Goal: Use online tool/utility: Use online tool/utility

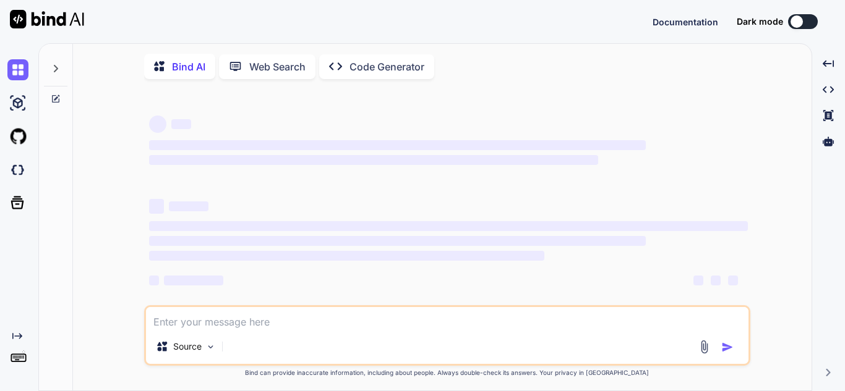
type textarea "import polars as pl import logging def executeComponent(df,inputport,groupByFie…"
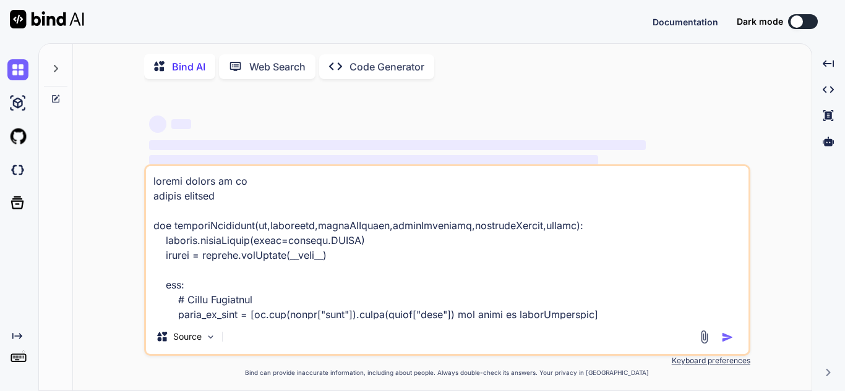
scroll to position [402, 0]
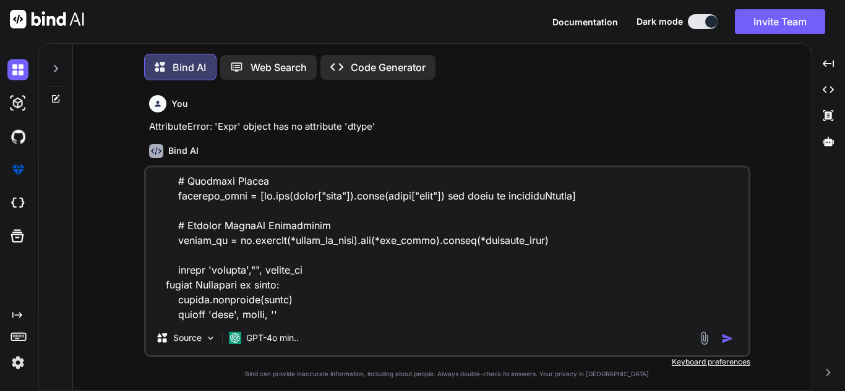
type textarea "x"
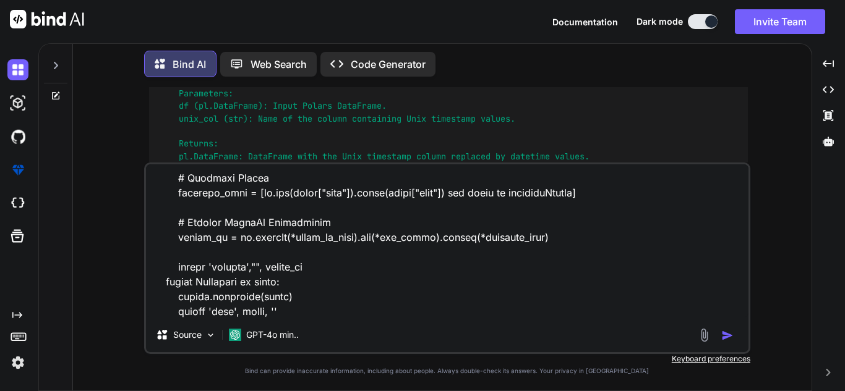
type textarea "import polars as pl import logging def executeComponent(df,inputport,groupByFie…"
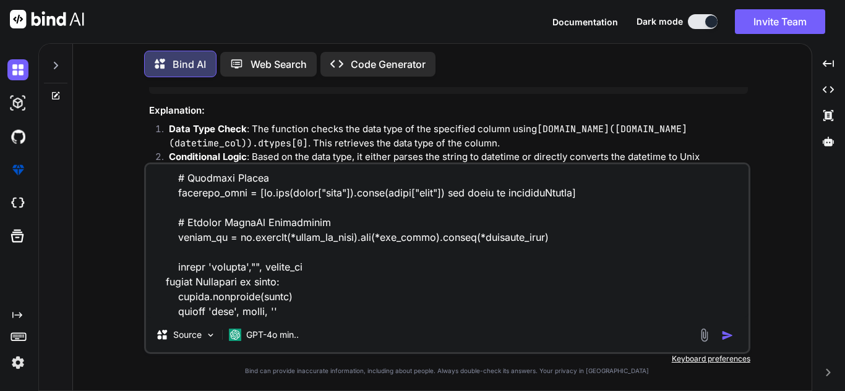
type textarea "x"
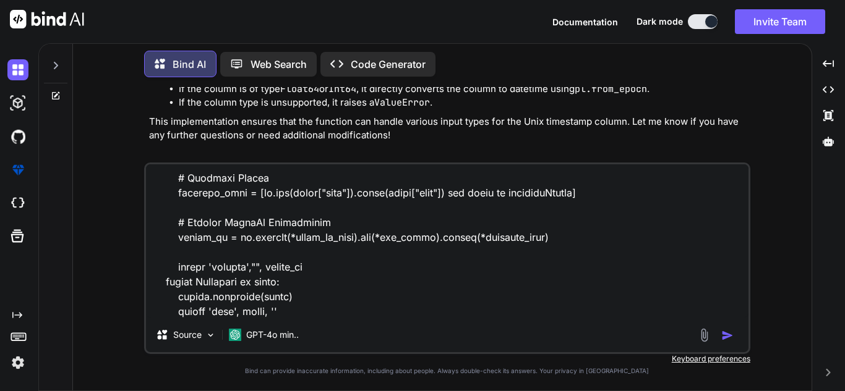
scroll to position [3854, 0]
type textarea "import polars as pl import logging def executeComponent(df,inputport,groupByFie…"
click at [58, 93] on icon at bounding box center [56, 96] width 10 height 10
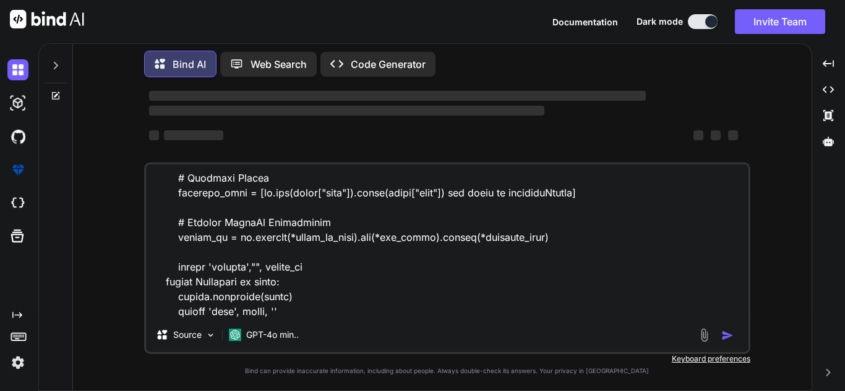
click at [339, 317] on textarea at bounding box center [447, 241] width 602 height 153
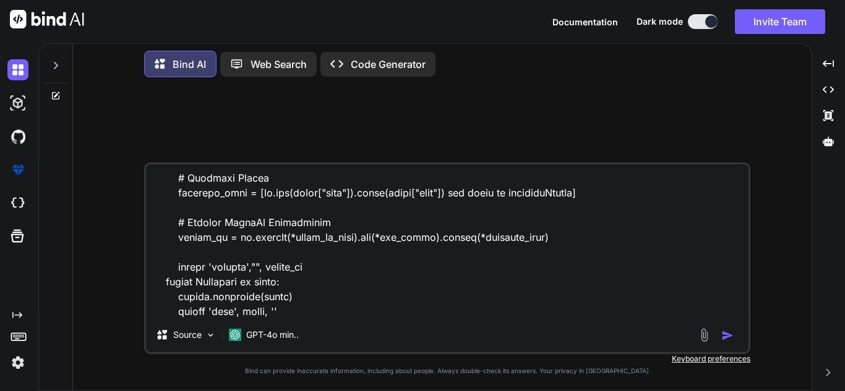
scroll to position [0, 0]
type textarea "x"
type textarea "import polars as pl import logging def executeComponent(df,inputport,groupByFie…"
type textarea "x"
type textarea "import polars as pl import logging def executeComponent(df,inputport,groupByFie…"
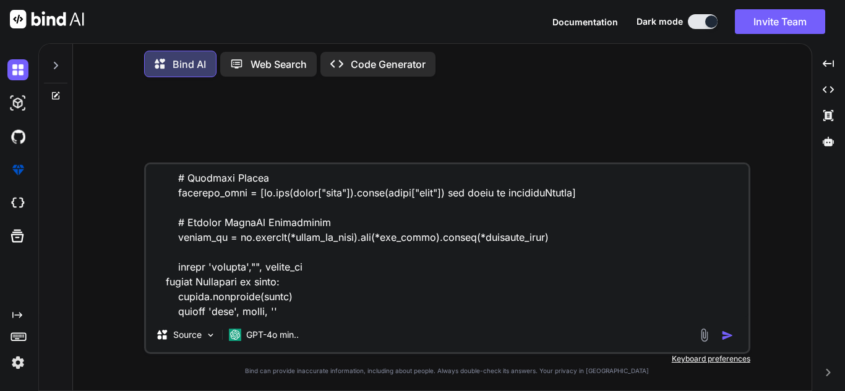
type textarea "x"
type textarea "import polars as pl import logging def executeComponent(df,inputport,groupByFie…"
type textarea "x"
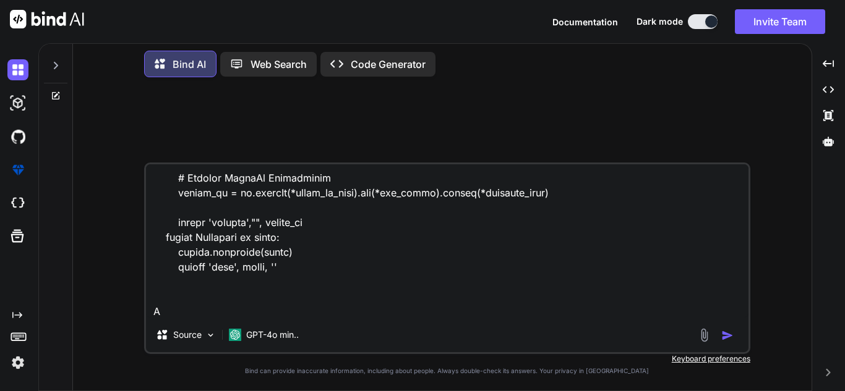
type textarea "import polars as pl import logging def executeComponent(df,inputport,groupByFie…"
type textarea "x"
type textarea "import polars as pl import logging def executeComponent(df,inputport,groupByFie…"
type textarea "x"
type textarea "import polars as pl import logging def executeComponent(df,inputport,groupByFie…"
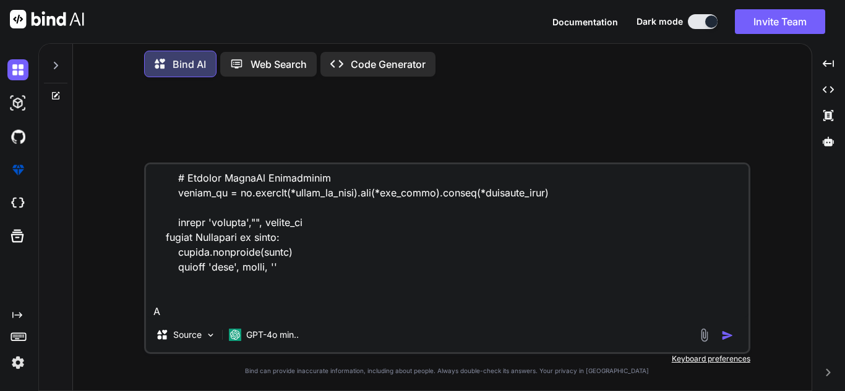
type textarea "x"
type textarea "import polars as pl import logging def executeComponent(df,inputport,groupByFie…"
type textarea "x"
type textarea "import polars as pl import logging def executeComponent(df,inputport,groupByFie…"
type textarea "x"
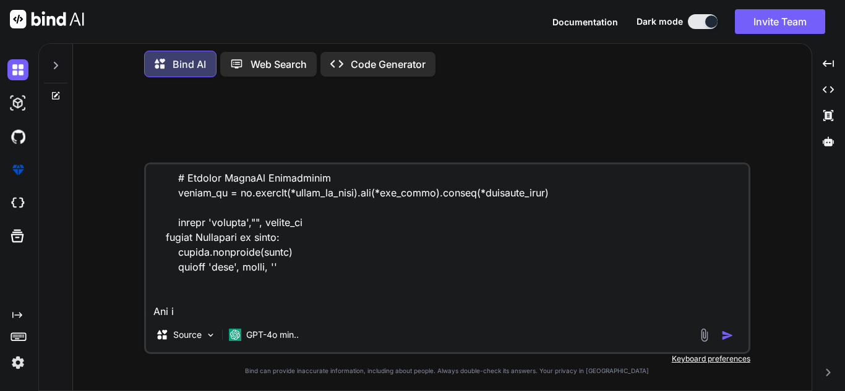
type textarea "import polars as pl import logging def executeComponent(df,inputport,groupByFie…"
type textarea "x"
type textarea "import polars as pl import logging def executeComponent(df,inputport,groupByFie…"
type textarea "x"
type textarea "import polars as pl import logging def executeComponent(df,inputport,groupByFie…"
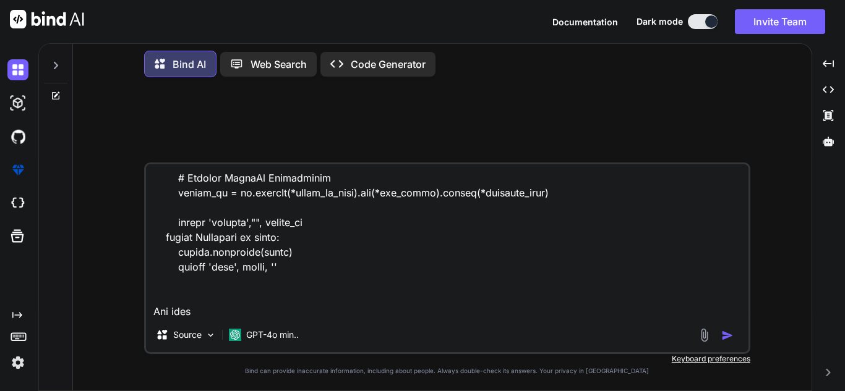
type textarea "x"
type textarea "import polars as pl import logging def executeComponent(df,inputport,groupByFie…"
type textarea "x"
type textarea "import polars as pl import logging def executeComponent(df,inputport,groupByFie…"
type textarea "x"
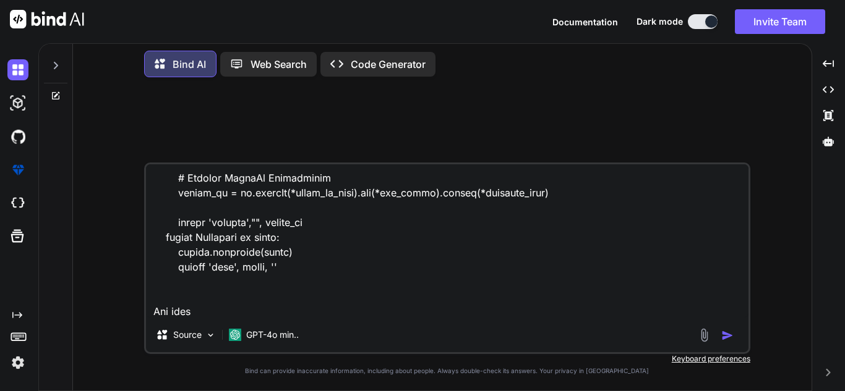
type textarea "import polars as pl import logging def executeComponent(df,inputport,groupByFie…"
type textarea "x"
type textarea "import polars as pl import logging def executeComponent(df,inputport,groupByFie…"
type textarea "x"
type textarea "import polars as pl import logging def executeComponent(df,inputport,groupByFie…"
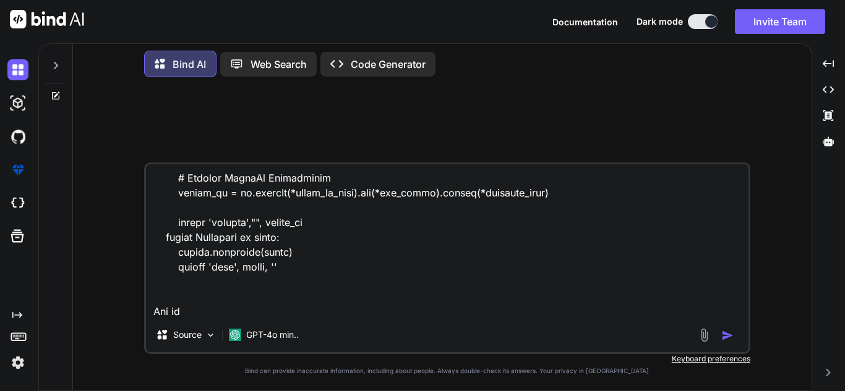
type textarea "x"
type textarea "import polars as pl import logging def executeComponent(df,inputport,groupByFie…"
type textarea "x"
type textarea "import polars as pl import logging def executeComponent(df,inputport,groupByFie…"
type textarea "x"
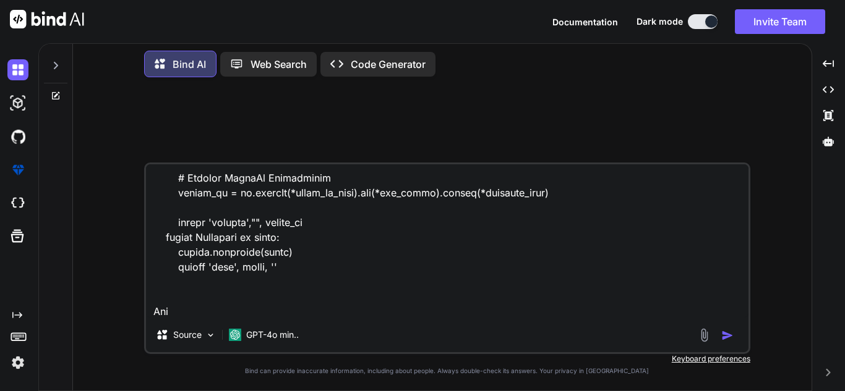
type textarea "import polars as pl import logging def executeComponent(df,inputport,groupByFie…"
type textarea "x"
type textarea "import polars as pl import logging def executeComponent(df,inputport,groupByFie…"
type textarea "x"
type textarea "import polars as pl import logging def executeComponent(df,inputport,groupByFie…"
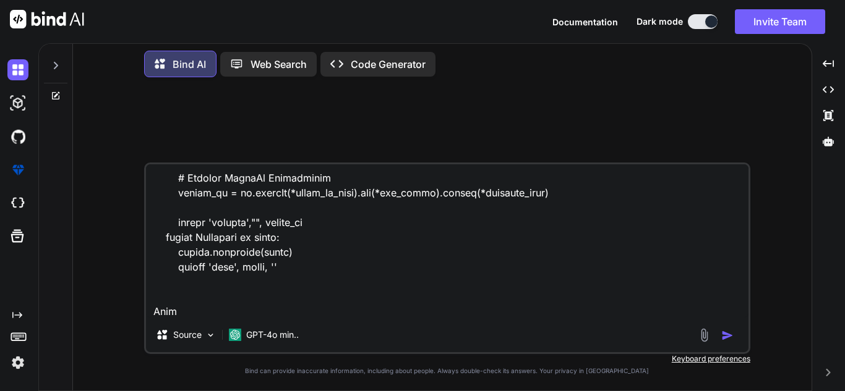
type textarea "x"
type textarea "import polars as pl import logging def executeComponent(df,inputport,groupByFie…"
type textarea "x"
type textarea "import polars as pl import logging def executeComponent(df,inputport,groupByFie…"
type textarea "x"
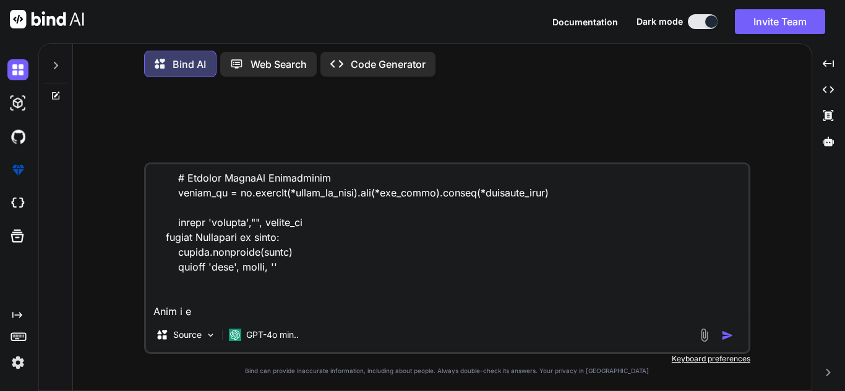
type textarea "import polars as pl import logging def executeComponent(df,inputport,groupByFie…"
type textarea "x"
type textarea "import polars as pl import logging def executeComponent(df,inputport,groupByFie…"
type textarea "x"
type textarea "import polars as pl import logging def executeComponent(df,inputport,groupByFie…"
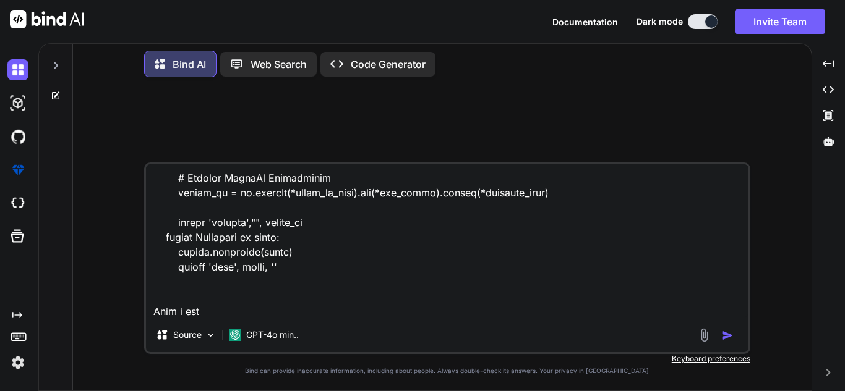
type textarea "x"
type textarea "import polars as pl import logging def executeComponent(df,inputport,groupByFie…"
type textarea "x"
type textarea "import polars as pl import logging def executeComponent(df,inputport,groupByFie…"
type textarea "x"
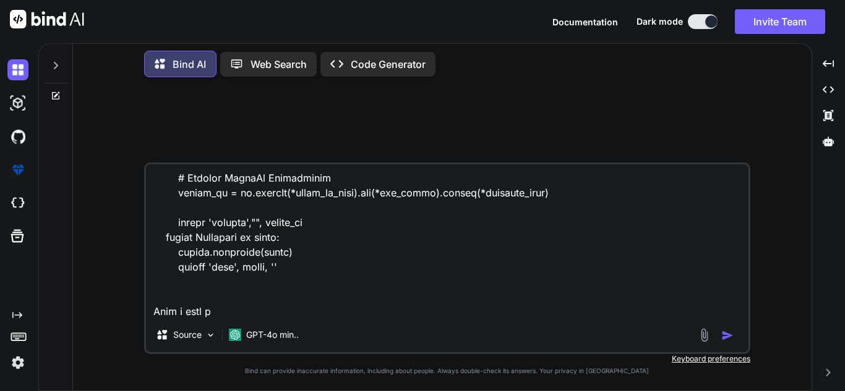
type textarea "import polars as pl import logging def executeComponent(df,inputport,groupByFie…"
type textarea "x"
type textarea "import polars as pl import logging def executeComponent(df,inputport,groupByFie…"
type textarea "x"
type textarea "import polars as pl import logging def executeComponent(df,inputport,groupByFie…"
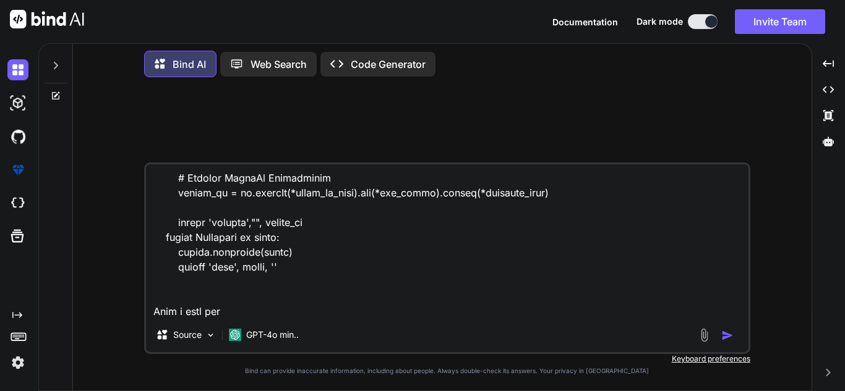
type textarea "x"
type textarea "import polars as pl import logging def executeComponent(df,inputport,groupByFie…"
type textarea "x"
type textarea "import polars as pl import logging def executeComponent(df,inputport,groupByFie…"
type textarea "x"
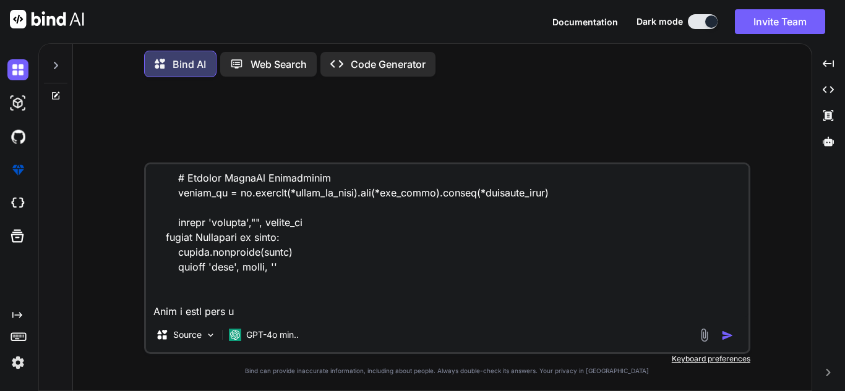
type textarea "import polars as pl import logging def executeComponent(df,inputport,groupByFie…"
type textarea "x"
type textarea "import polars as pl import logging def executeComponent(df,inputport,groupByFie…"
type textarea "x"
type textarea "import polars as pl import logging def executeComponent(df,inputport,groupByFie…"
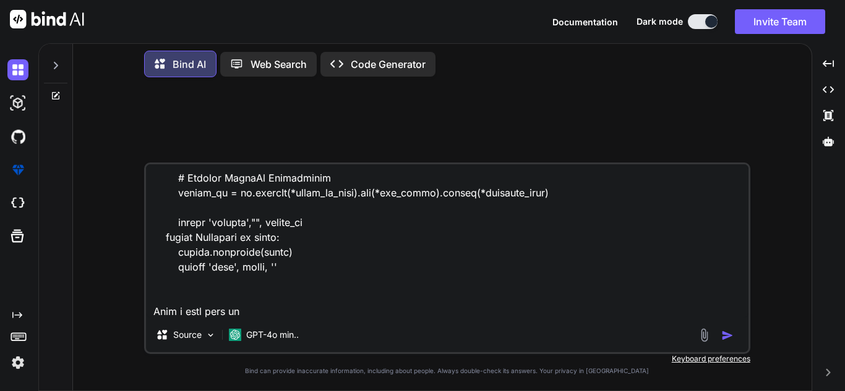
type textarea "x"
type textarea "import polars as pl import logging def executeComponent(df,inputport,groupByFie…"
type textarea "x"
type textarea "import polars as pl import logging def executeComponent(df,inputport,groupByFie…"
type textarea "x"
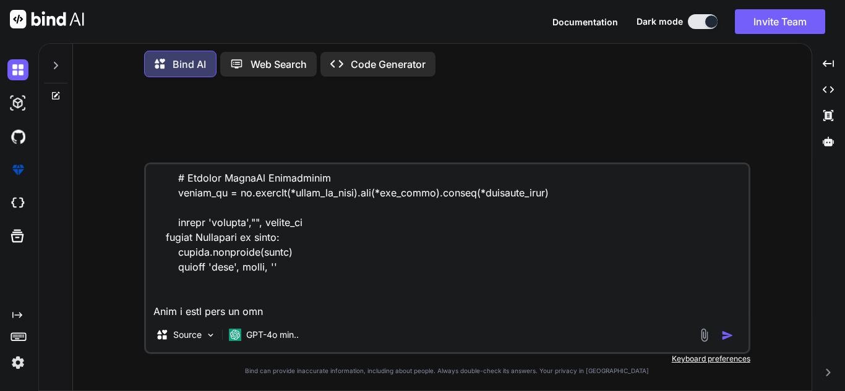
type textarea "import polars as pl import logging def executeComponent(df,inputport,groupByFie…"
type textarea "x"
type textarea "import polars as pl import logging def executeComponent(df,inputport,groupByFie…"
type textarea "x"
type textarea "import polars as pl import logging def executeComponent(df,inputport,groupByFie…"
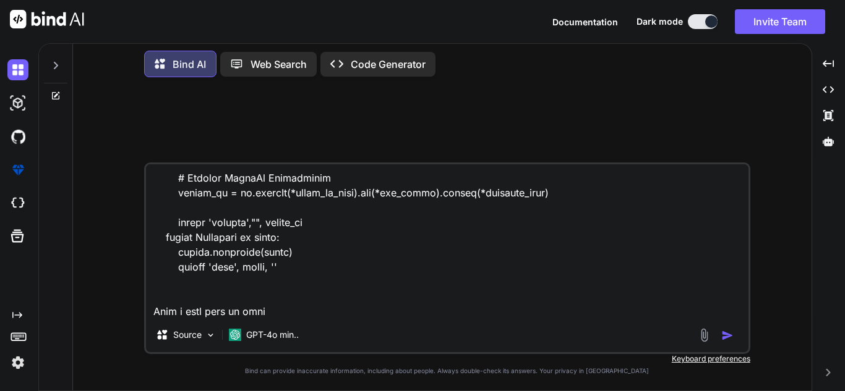
type textarea "x"
type textarea "import polars as pl import logging def executeComponent(df,inputport,groupByFie…"
type textarea "x"
type textarea "import polars as pl import logging def executeComponent(df,inputport,groupByFie…"
type textarea "x"
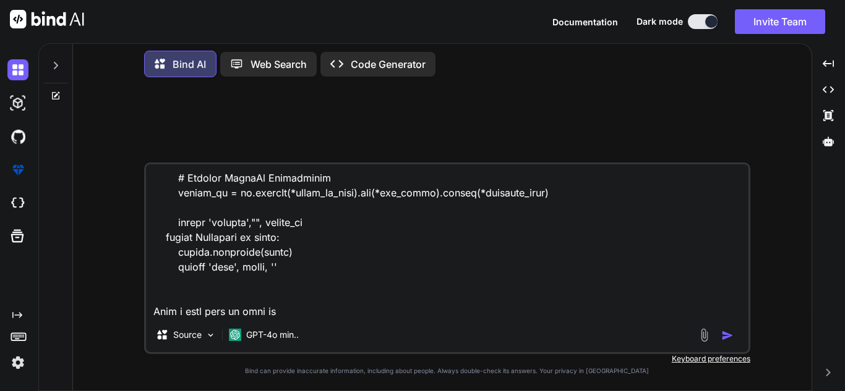
type textarea "import polars as pl import logging def executeComponent(df,inputport,groupByFie…"
type textarea "x"
type textarea "import polars as pl import logging def executeComponent(df,inputport,groupByFie…"
type textarea "x"
type textarea "import polars as pl import logging def executeComponent(df,inputport,groupByFie…"
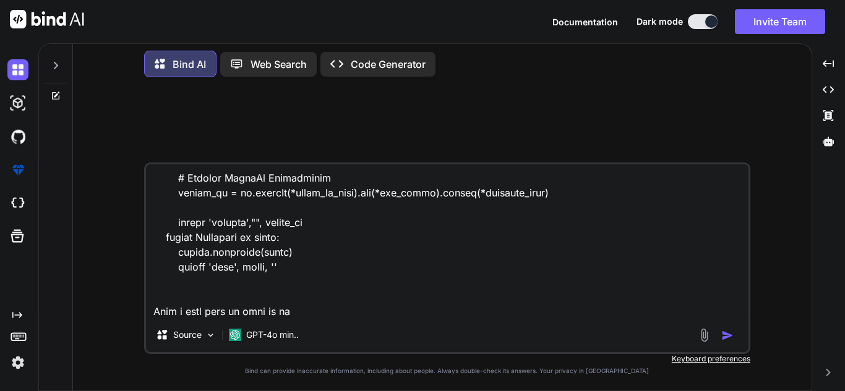
type textarea "x"
type textarea "import polars as pl import logging def executeComponent(df,inputport,groupByFie…"
type textarea "x"
type textarea "import polars as pl import logging def executeComponent(df,inputport,groupByFie…"
type textarea "x"
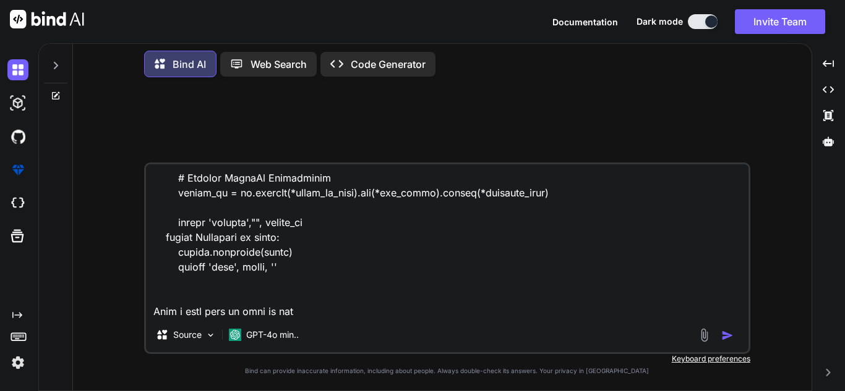
type textarea "import polars as pl import logging def executeComponent(df,inputport,groupByFie…"
type textarea "x"
type textarea "import polars as pl import logging def executeComponent(df,inputport,groupByFie…"
type textarea "x"
type textarea "import polars as pl import logging def executeComponent(df,inputport,groupByFie…"
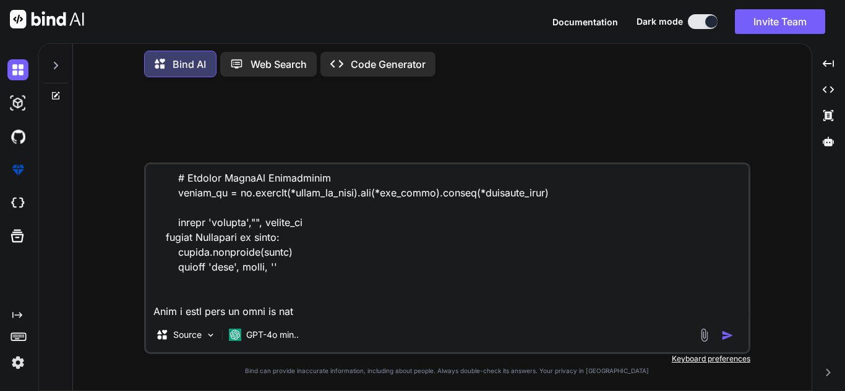
type textarea "x"
type textarea "import polars as pl import logging def executeComponent(df,inputport,groupByFie…"
type textarea "x"
type textarea "import polars as pl import logging def executeComponent(df,inputport,groupByFie…"
type textarea "x"
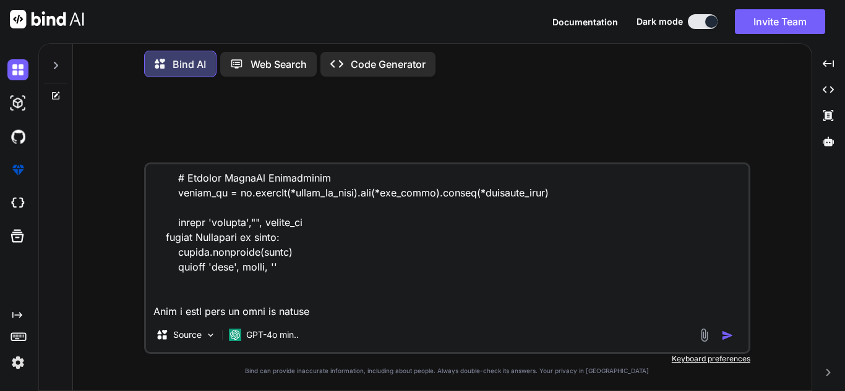
type textarea "import polars as pl import logging def executeComponent(df,inputport,groupByFie…"
type textarea "x"
type textarea "import polars as pl import logging def executeComponent(df,inputport,groupByFie…"
type textarea "x"
type textarea "import polars as pl import logging def executeComponent(df,inputport,groupByFie…"
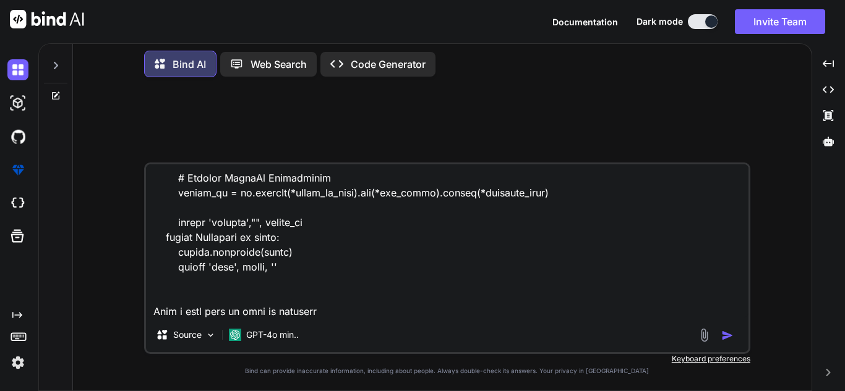
type textarea "x"
type textarea "import polars as pl import logging def executeComponent(df,inputport,groupByFie…"
type textarea "x"
type textarea "import polars as pl import logging def executeComponent(df,inputport,groupByFie…"
type textarea "x"
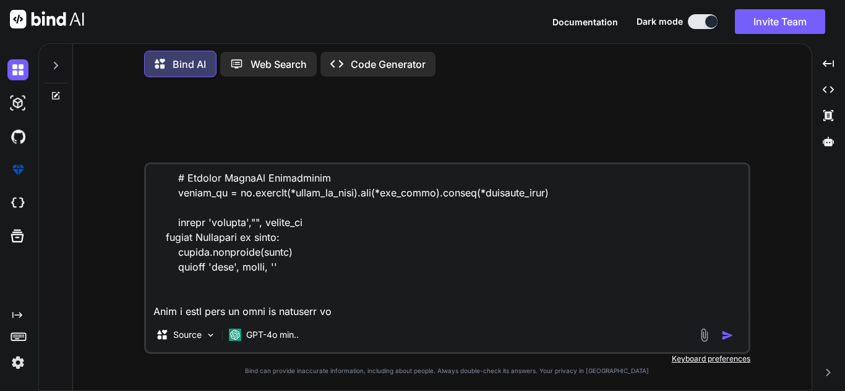
type textarea "import polars as pl import logging def executeComponent(df,inputport,groupByFie…"
type textarea "x"
type textarea "import polars as pl import logging def executeComponent(df,inputport,groupByFie…"
type textarea "x"
type textarea "import polars as pl import logging def executeComponent(df,inputport,groupByFie…"
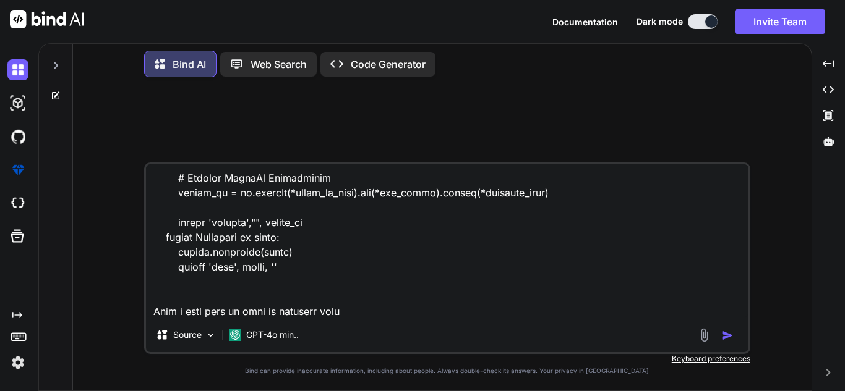
type textarea "x"
type textarea "import polars as pl import logging def executeComponent(df,inputport,groupByFie…"
type textarea "x"
type textarea "import polars as pl import logging def executeComponent(df,inputport,groupByFie…"
type textarea "x"
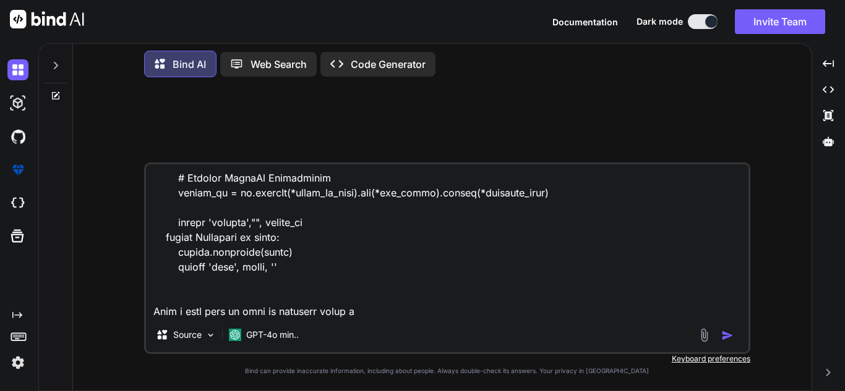
type textarea "import polars as pl import logging def executeComponent(df,inputport,groupByFie…"
type textarea "x"
type textarea "import polars as pl import logging def executeComponent(df,inputport,groupByFie…"
type textarea "x"
type textarea "import polars as pl import logging def executeComponent(df,inputport,groupByFie…"
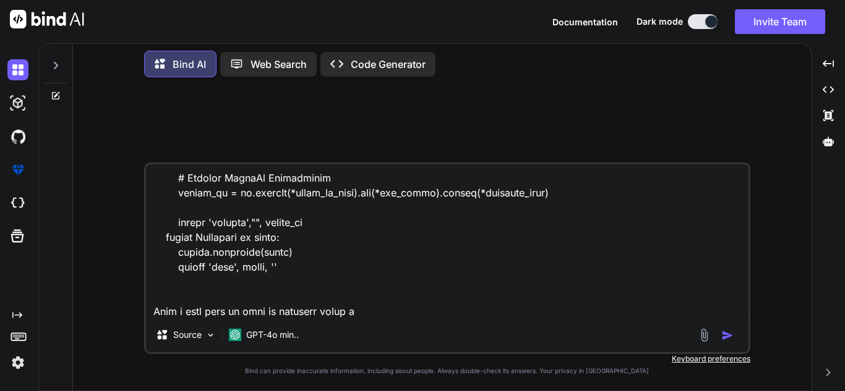
type textarea "x"
type textarea "import polars as pl import logging def executeComponent(df,inputport,groupByFie…"
type textarea "x"
type textarea "import polars as pl import logging def executeComponent(df,inputport,groupByFie…"
type textarea "x"
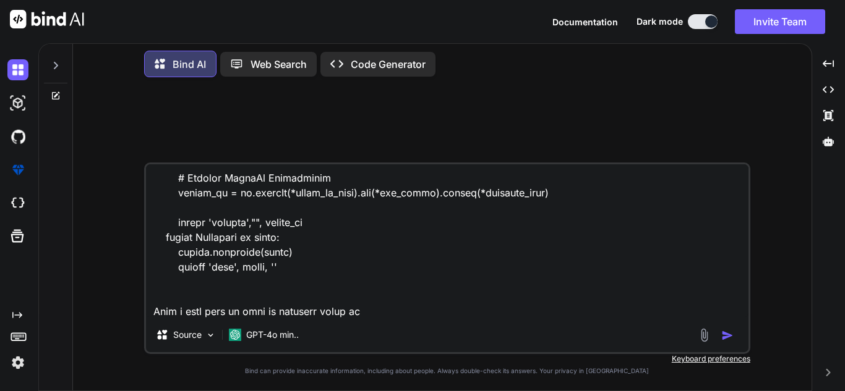
type textarea "import polars as pl import logging def executeComponent(df,inputport,groupByFie…"
type textarea "x"
type textarea "import polars as pl import logging def executeComponent(df,inputport,groupByFie…"
type textarea "x"
type textarea "import polars as pl import logging def executeComponent(df,inputport,groupByFie…"
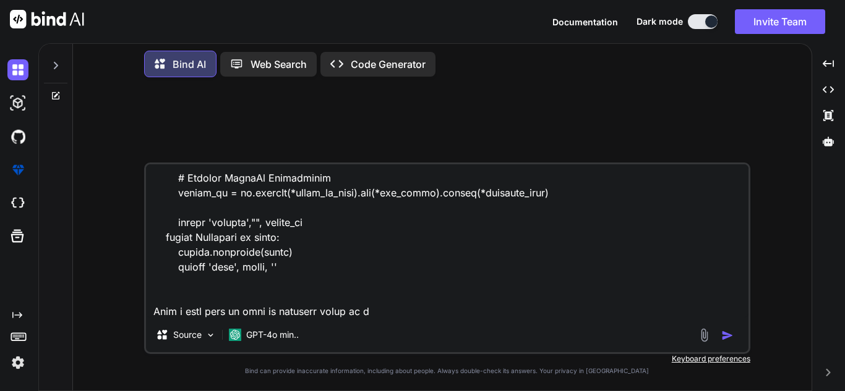
type textarea "x"
type textarea "import polars as pl import logging def executeComponent(df,inputport,groupByFie…"
type textarea "x"
type textarea "import polars as pl import logging def executeComponent(df,inputport,groupByFie…"
type textarea "x"
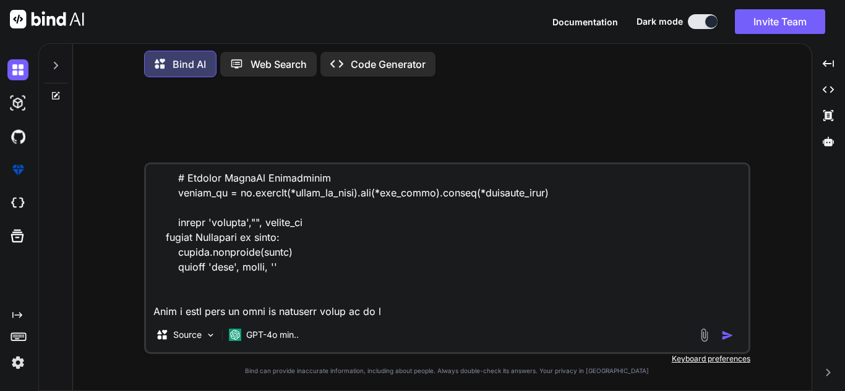
type textarea "import polars as pl import logging def executeComponent(df,inputport,groupByFie…"
type textarea "x"
type textarea "import polars as pl import logging def executeComponent(df,inputport,groupByFie…"
type textarea "x"
type textarea "import polars as pl import logging def executeComponent(df,inputport,groupByFie…"
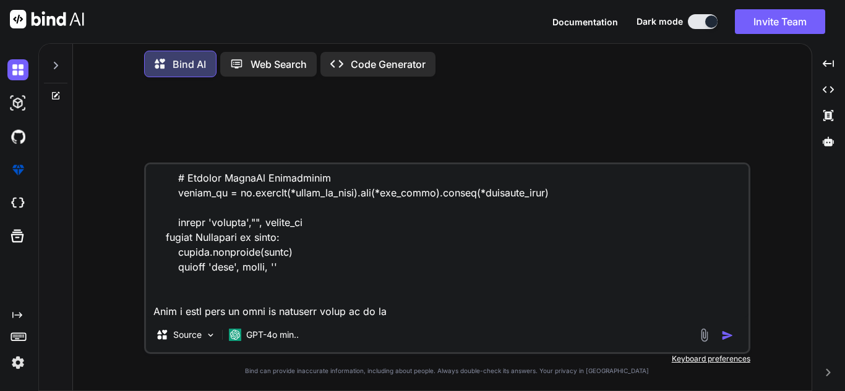
type textarea "x"
type textarea "import polars as pl import logging def executeComponent(df,inputport,groupByFie…"
type textarea "x"
type textarea "import polars as pl import logging def executeComponent(df,inputport,groupByFie…"
type textarea "x"
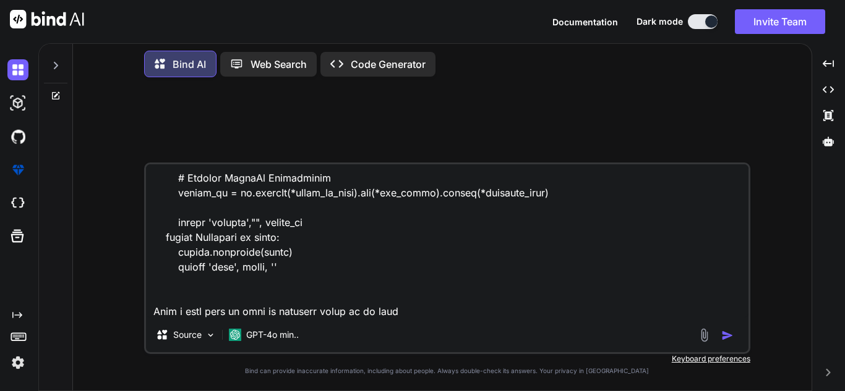
type textarea "import polars as pl import logging def executeComponent(df,inputport,groupByFie…"
type textarea "x"
type textarea "import polars as pl import logging def executeComponent(df,inputport,groupByFie…"
type textarea "x"
type textarea "import polars as pl import logging def executeComponent(df,inputport,groupByFie…"
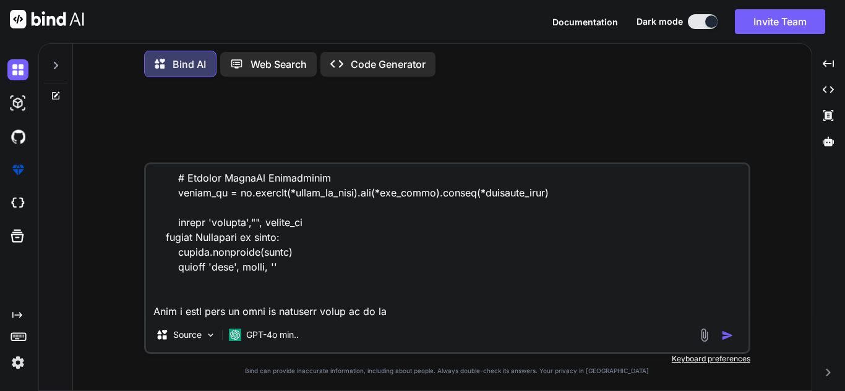
type textarea "x"
type textarea "import polars as pl import logging def executeComponent(df,inputport,groupByFie…"
type textarea "x"
type textarea "import polars as pl import logging def executeComponent(df,inputport,groupByFie…"
type textarea "x"
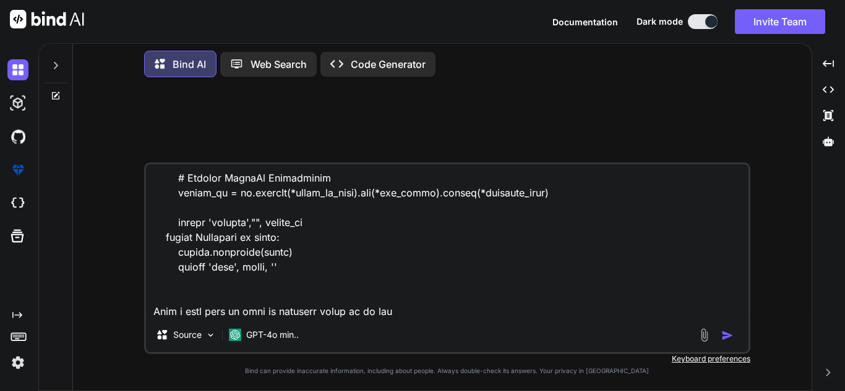
type textarea "import polars as pl import logging def executeComponent(df,inputport,groupByFie…"
type textarea "x"
type textarea "import polars as pl import logging def executeComponent(df,inputport,groupByFie…"
type textarea "x"
type textarea "import polars as pl import logging def executeComponent(df,inputport,groupByFie…"
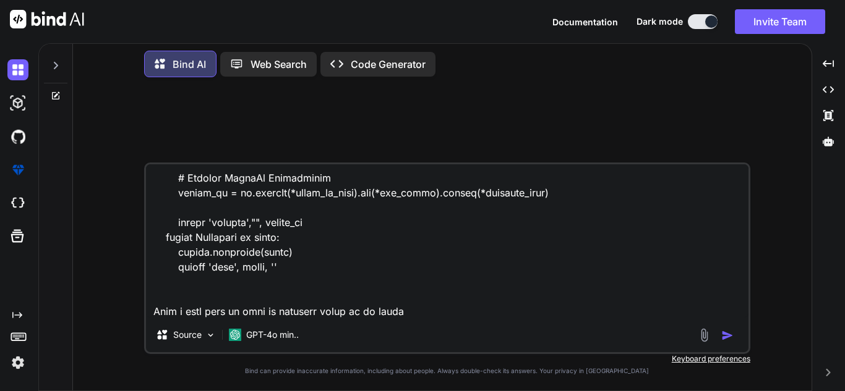
type textarea "x"
type textarea "import polars as pl import logging def executeComponent(df,inputport,groupByFie…"
type textarea "x"
type textarea "import polars as pl import logging def executeComponent(df,inputport,groupByFie…"
type textarea "x"
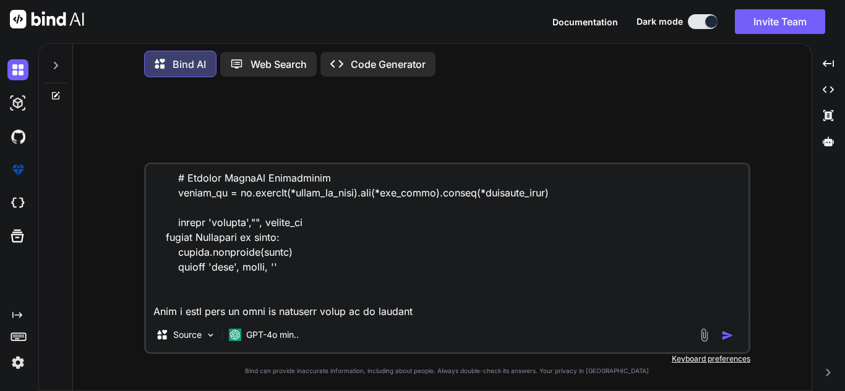
type textarea "import polars as pl import logging def executeComponent(df,inputport,groupByFie…"
type textarea "x"
type textarea "import polars as pl import logging def executeComponent(df,inputport,groupByFie…"
type textarea "x"
type textarea "import polars as pl import logging def executeComponent(df,inputport,groupByFie…"
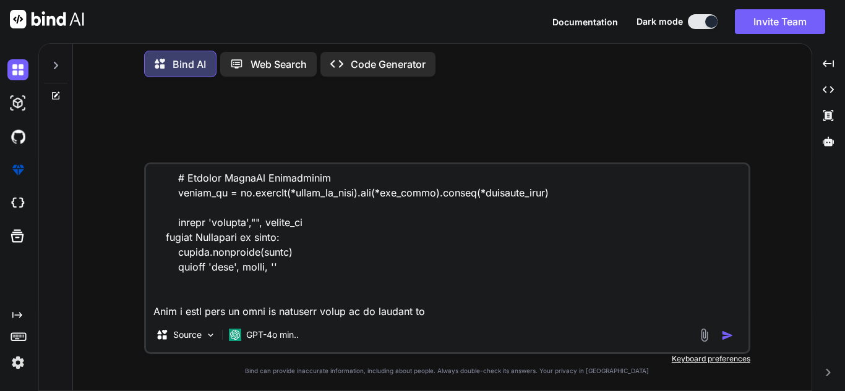
type textarea "x"
type textarea "import polars as pl import logging def executeComponent(df,inputport,groupByFie…"
type textarea "x"
type textarea "import polars as pl import logging def executeComponent(df,inputport,groupByFie…"
type textarea "x"
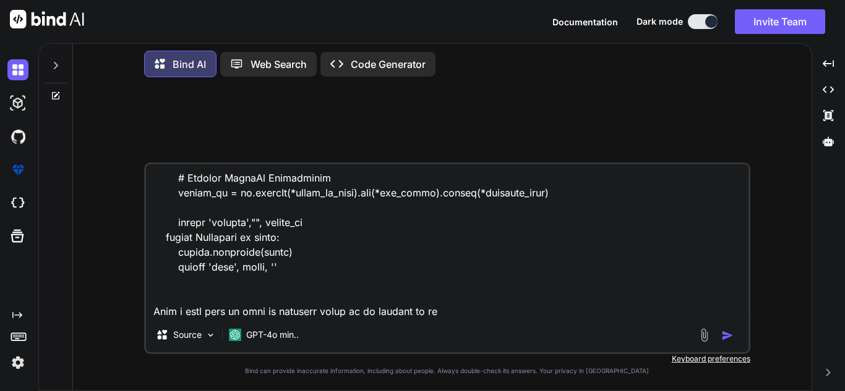
type textarea "import polars as pl import logging def executeComponent(df,inputport,groupByFie…"
type textarea "x"
type textarea "import polars as pl import logging def executeComponent(df,inputport,groupByFie…"
type textarea "x"
type textarea "import polars as pl import logging def executeComponent(df,inputport,groupByFie…"
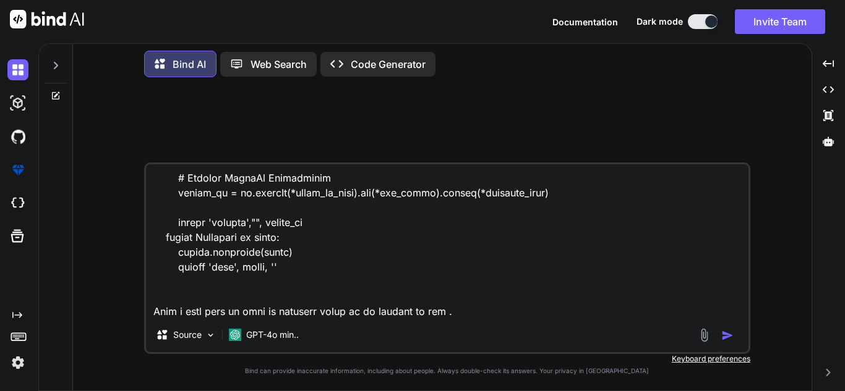
type textarea "x"
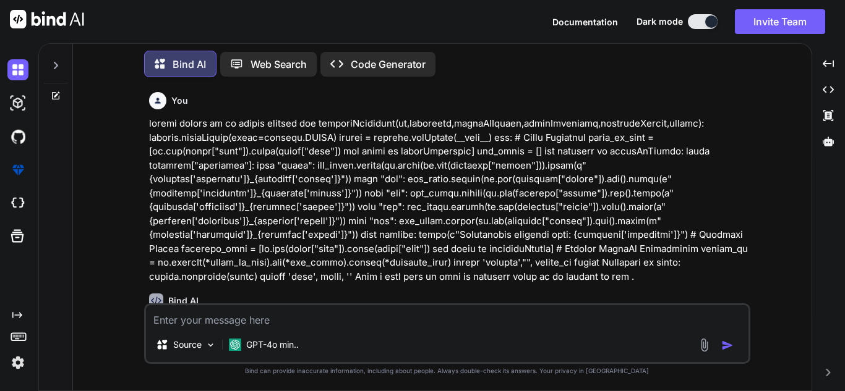
scroll to position [67, 0]
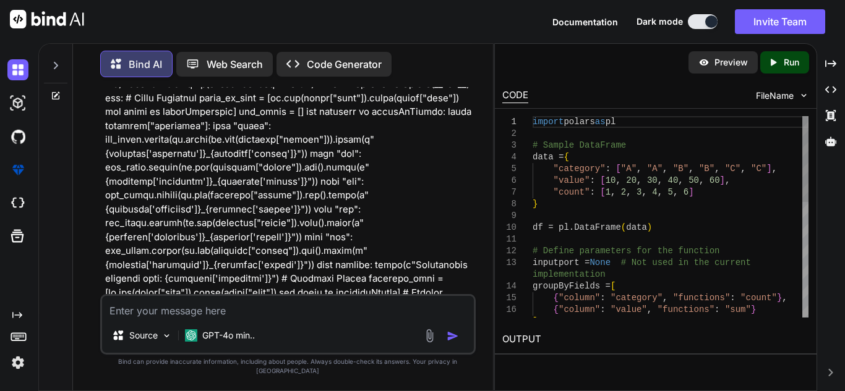
type textarea "x"
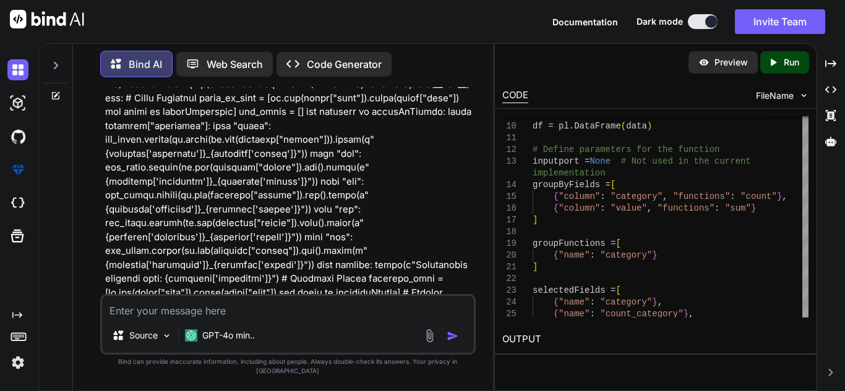
click at [327, 304] on div "Source GPT-4o min.." at bounding box center [287, 324] width 375 height 61
click at [327, 317] on textarea at bounding box center [288, 307] width 372 height 22
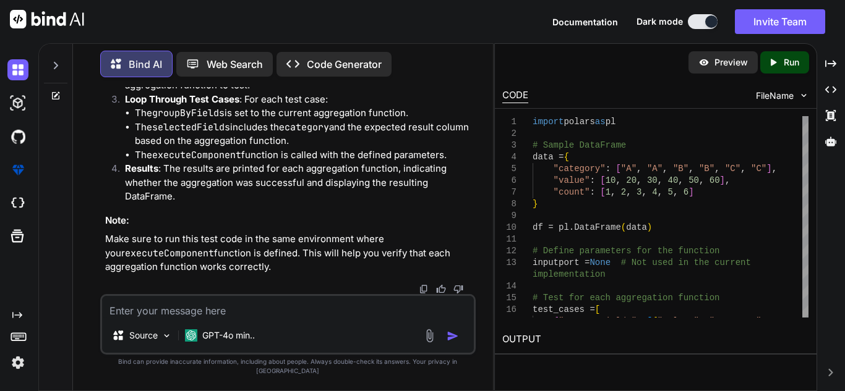
scroll to position [1639, 0]
drag, startPoint x: 113, startPoint y: 174, endPoint x: 314, endPoint y: 302, distance: 237.5
copy code "# Sample DataFrame data = { "category" : [ "A" , "A" , "B" , "B" , "C" , "C" ],…"
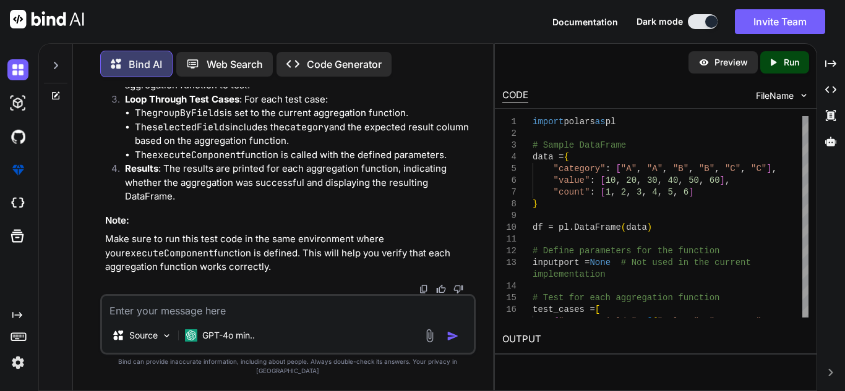
click at [239, 316] on textarea at bounding box center [288, 307] width 372 height 22
paste textarea "agg_exprs.append(pl.col(function["column"]).mean().alias(f"{function['functions…"
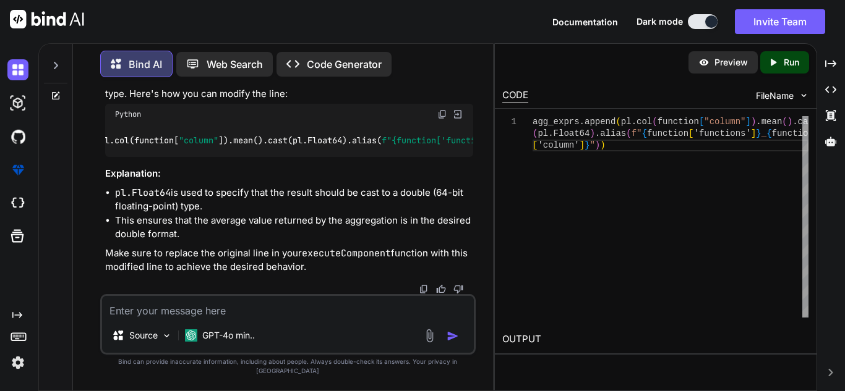
scroll to position [0, 101]
drag, startPoint x: 264, startPoint y: 158, endPoint x: 272, endPoint y: 156, distance: 7.5
click at [272, 147] on code "agg_exprs.append(pl.col(function[ "column" ]).mean().cast(pl.Float64).alias( f"…" at bounding box center [319, 140] width 610 height 13
drag, startPoint x: 268, startPoint y: 157, endPoint x: 357, endPoint y: 165, distance: 89.4
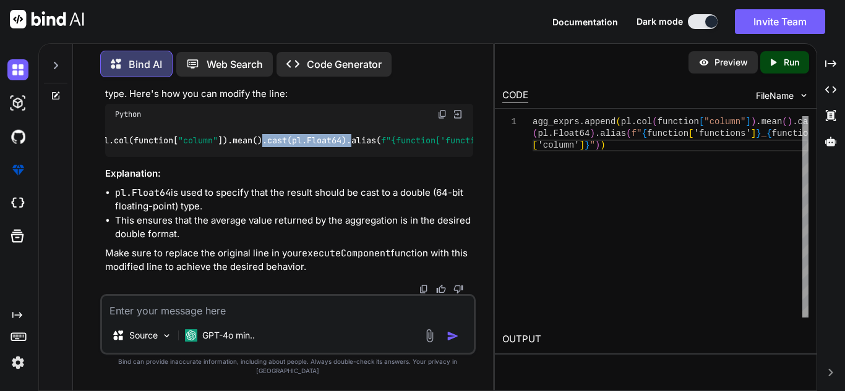
click at [357, 147] on code "agg_exprs.append(pl.col(function[ "column" ]).mean().cast(pl.Float64).alias( f"…" at bounding box center [319, 140] width 610 height 13
copy code ".cast(pl.Float64)."
